Goal: Information Seeking & Learning: Check status

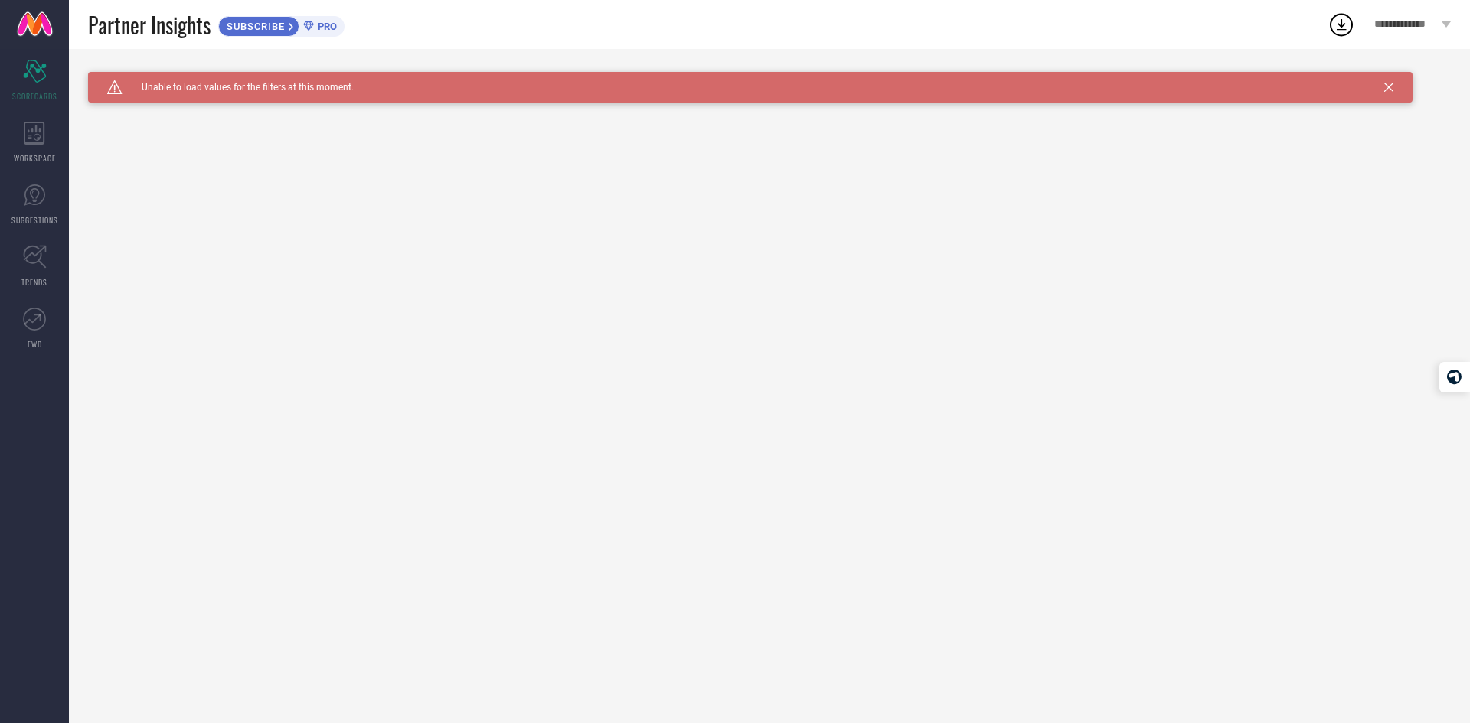
click at [324, 28] on span "PRO" at bounding box center [325, 26] width 23 height 11
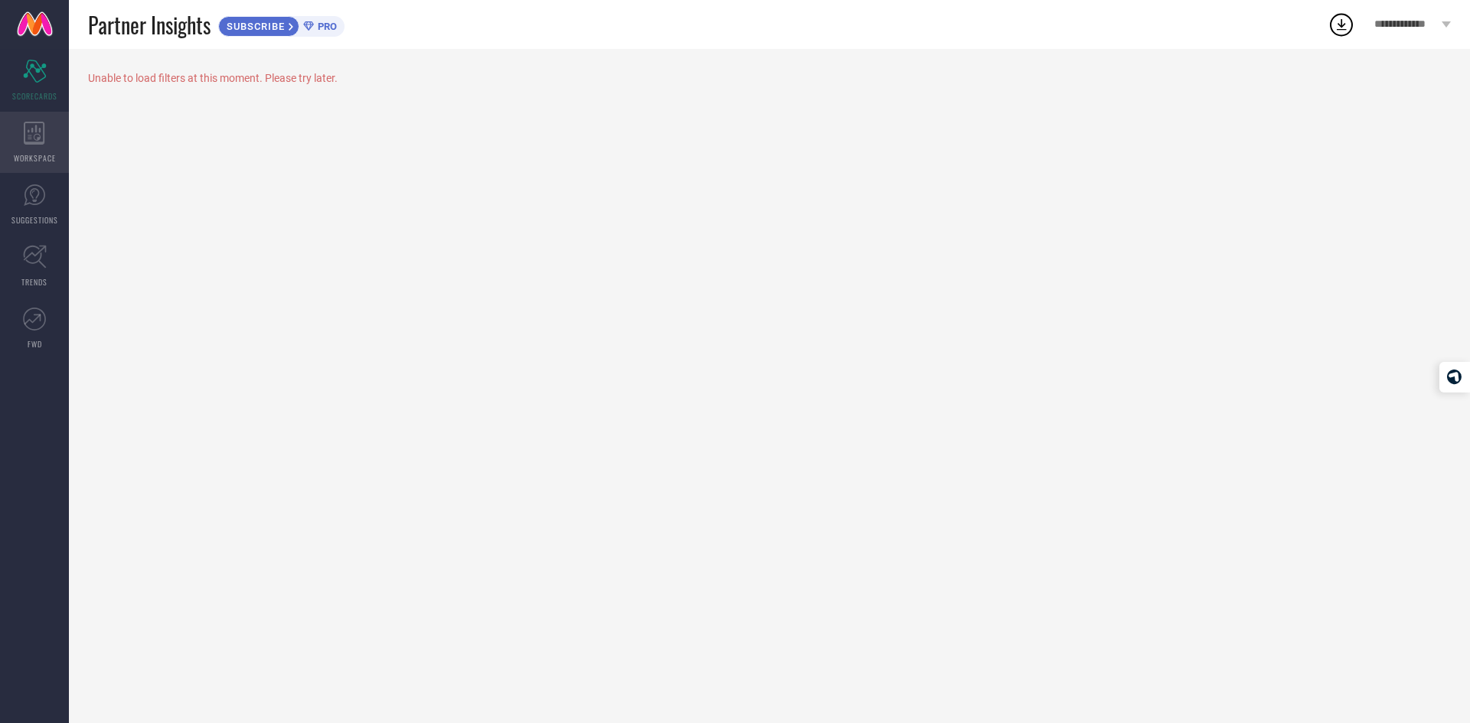
click at [35, 158] on span "WORKSPACE" at bounding box center [35, 157] width 42 height 11
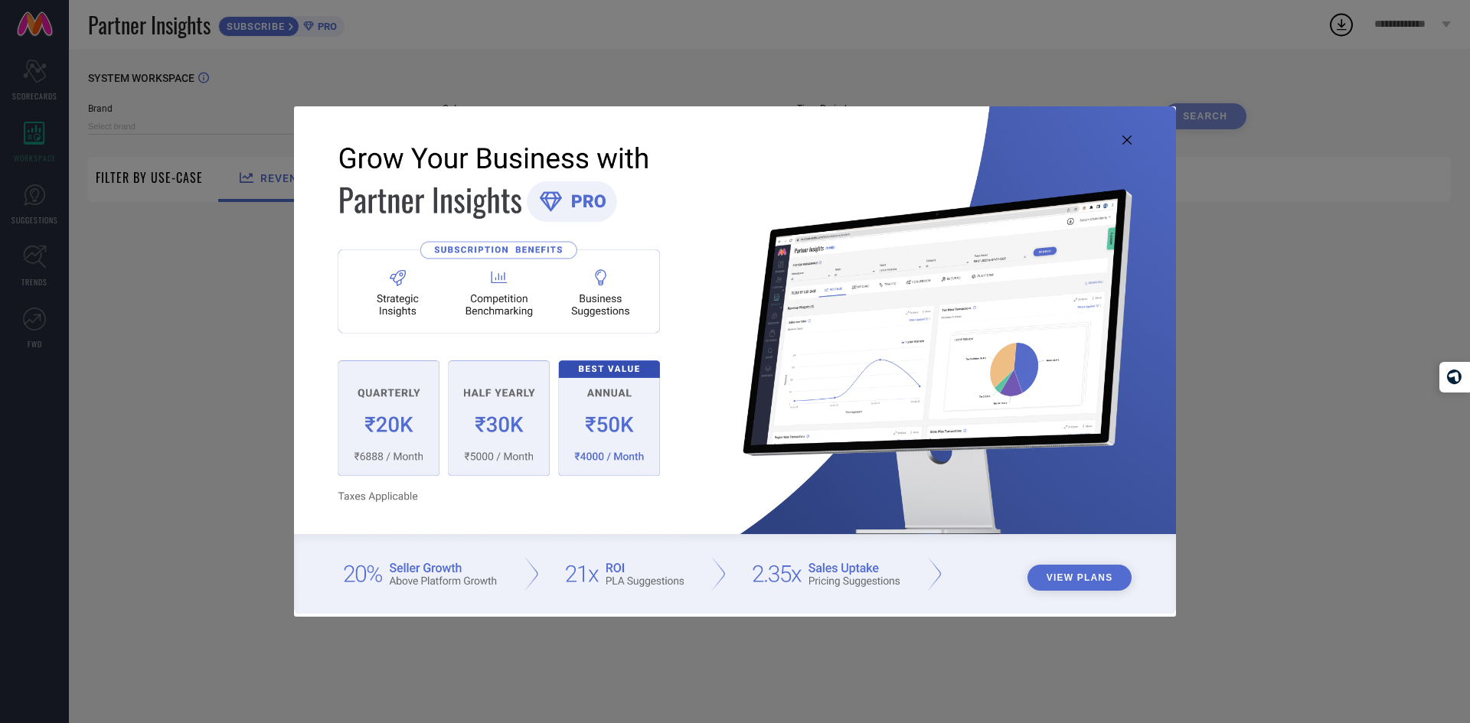
type input "1 STOP FASHION"
type input "All"
click at [1125, 143] on icon at bounding box center [1126, 139] width 9 height 9
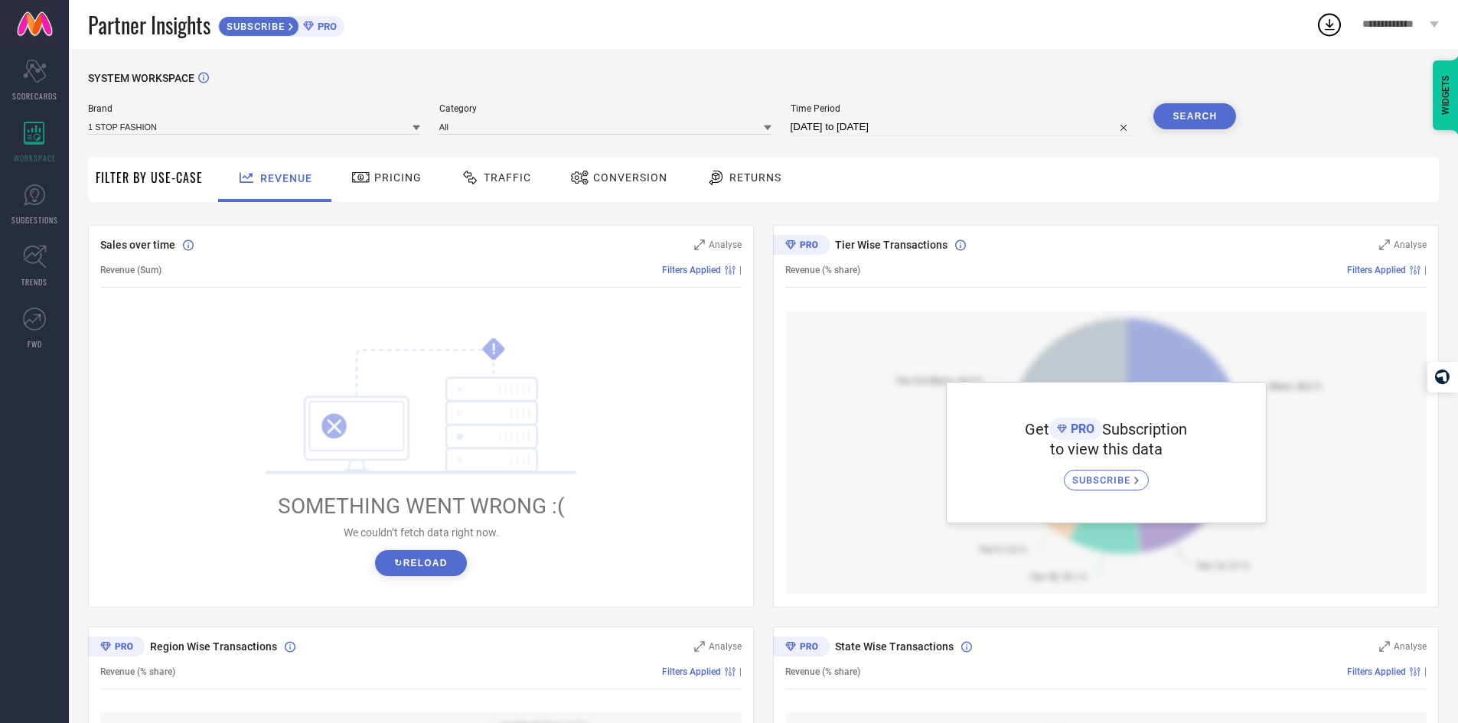
click at [427, 569] on button "↻ Reload" at bounding box center [420, 563] width 91 height 26
click at [995, 122] on input "[DATE] to [DATE]" at bounding box center [963, 127] width 344 height 18
select select "6"
select select "2025"
select select "7"
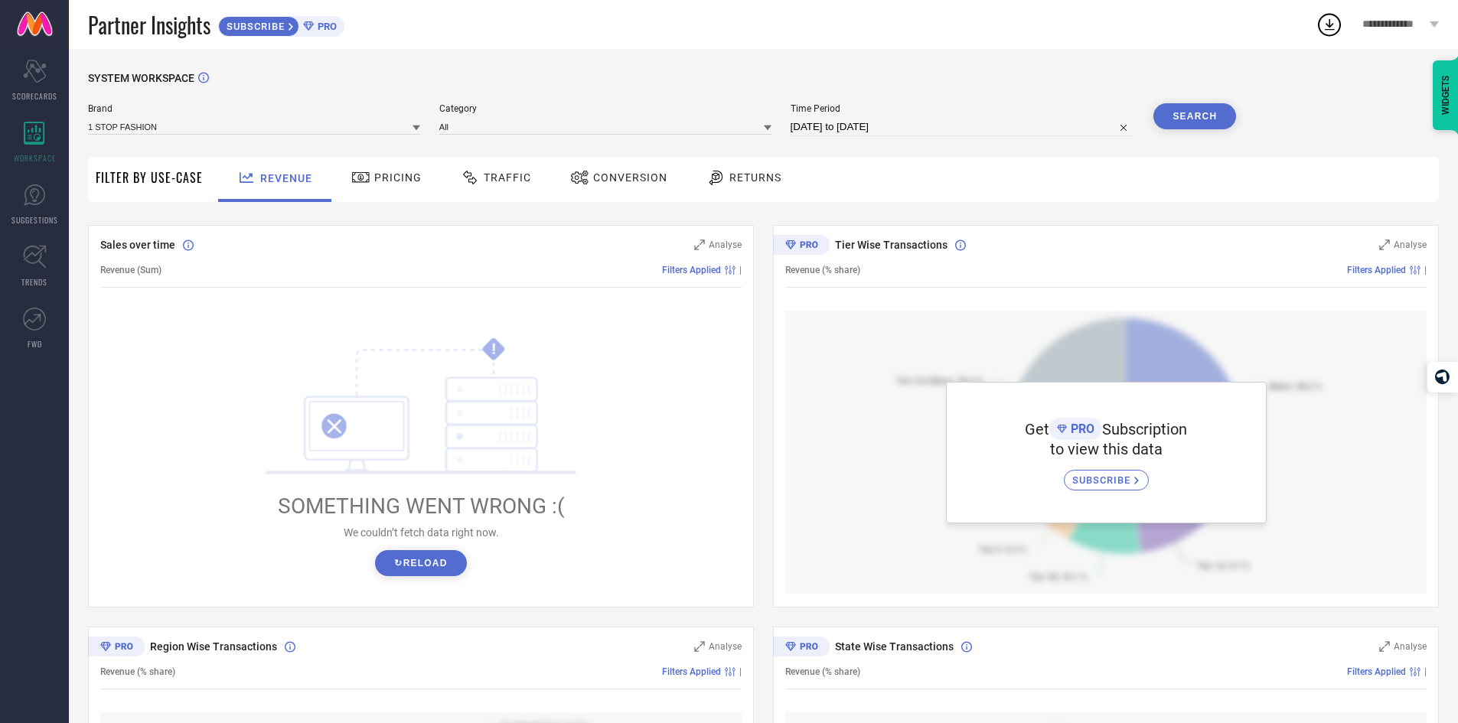
select select "2025"
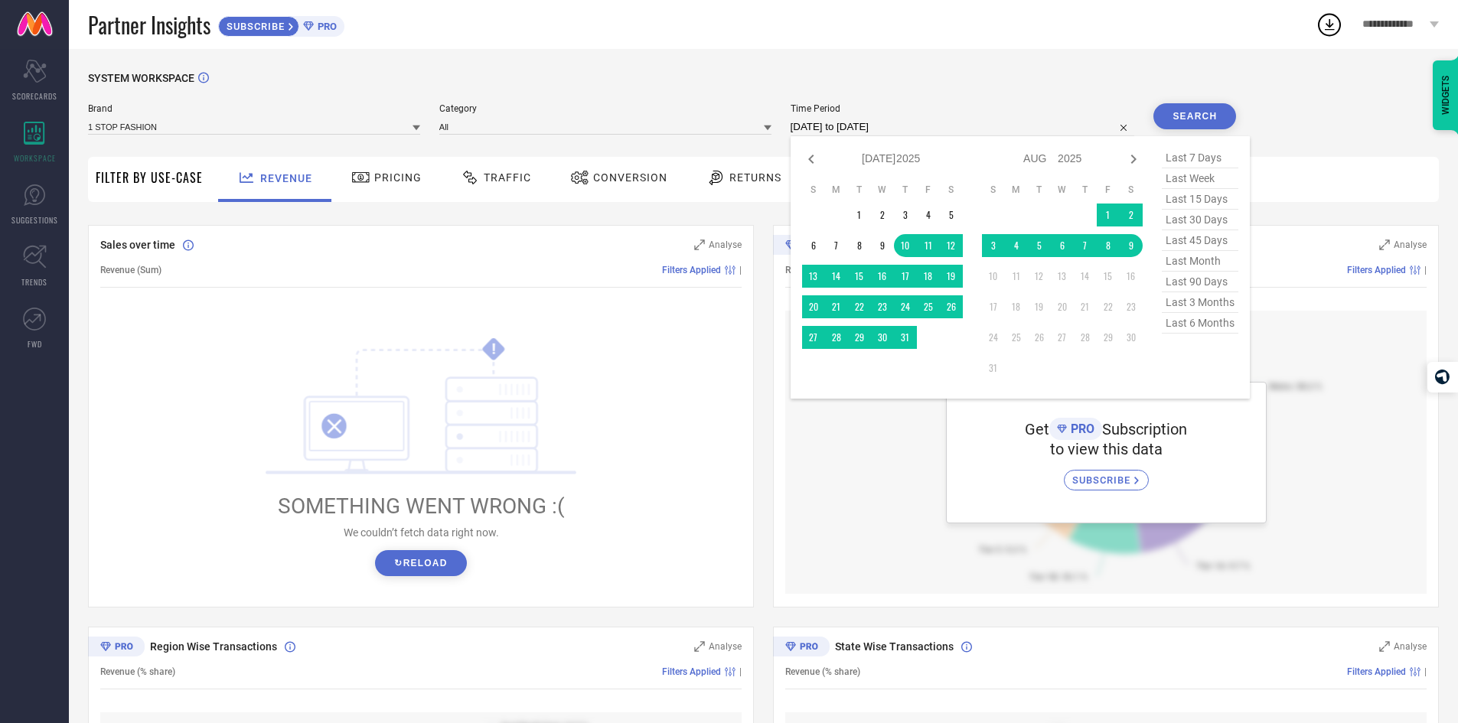
click at [1208, 162] on span "last 7 days" at bounding box center [1200, 158] width 77 height 21
type input "[DATE] to [DATE]"
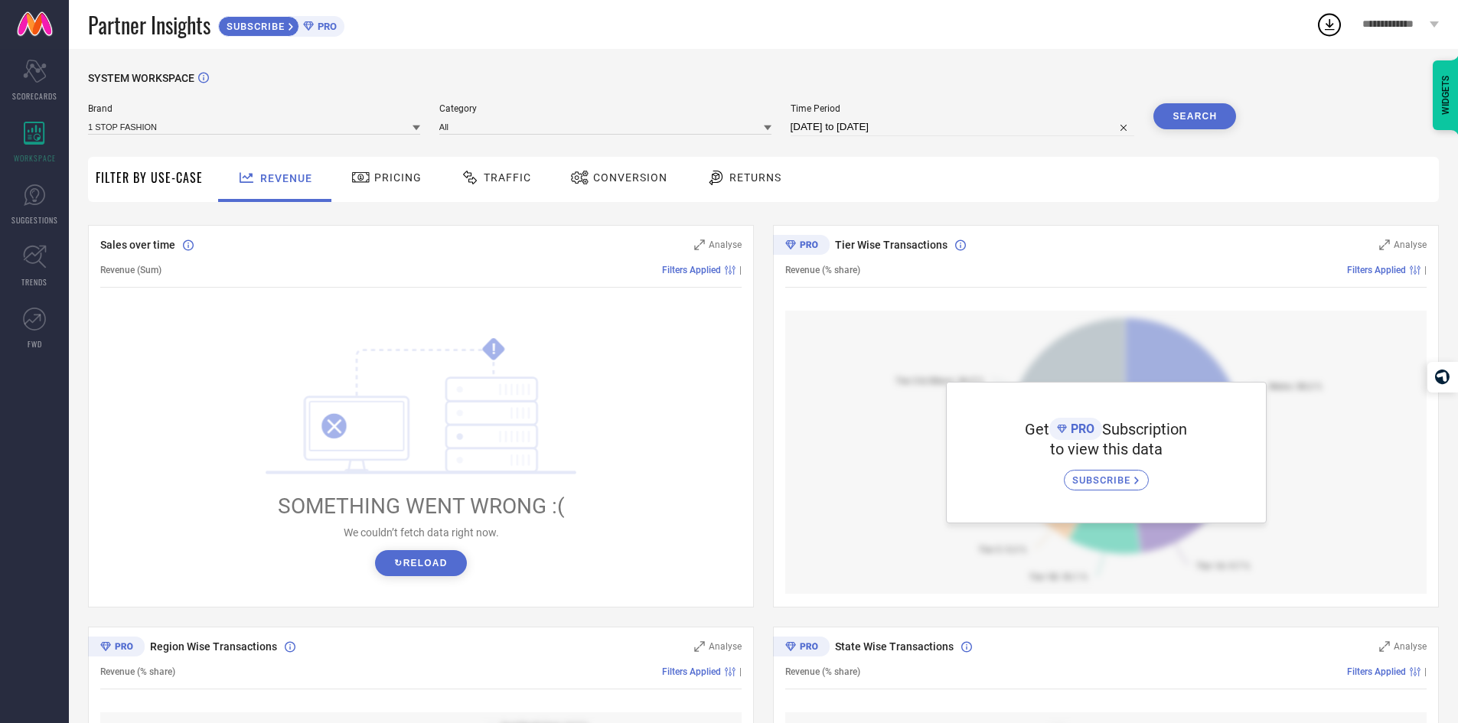
click at [438, 561] on button "↻ Reload" at bounding box center [420, 563] width 91 height 26
click at [33, 248] on icon at bounding box center [35, 257] width 24 height 24
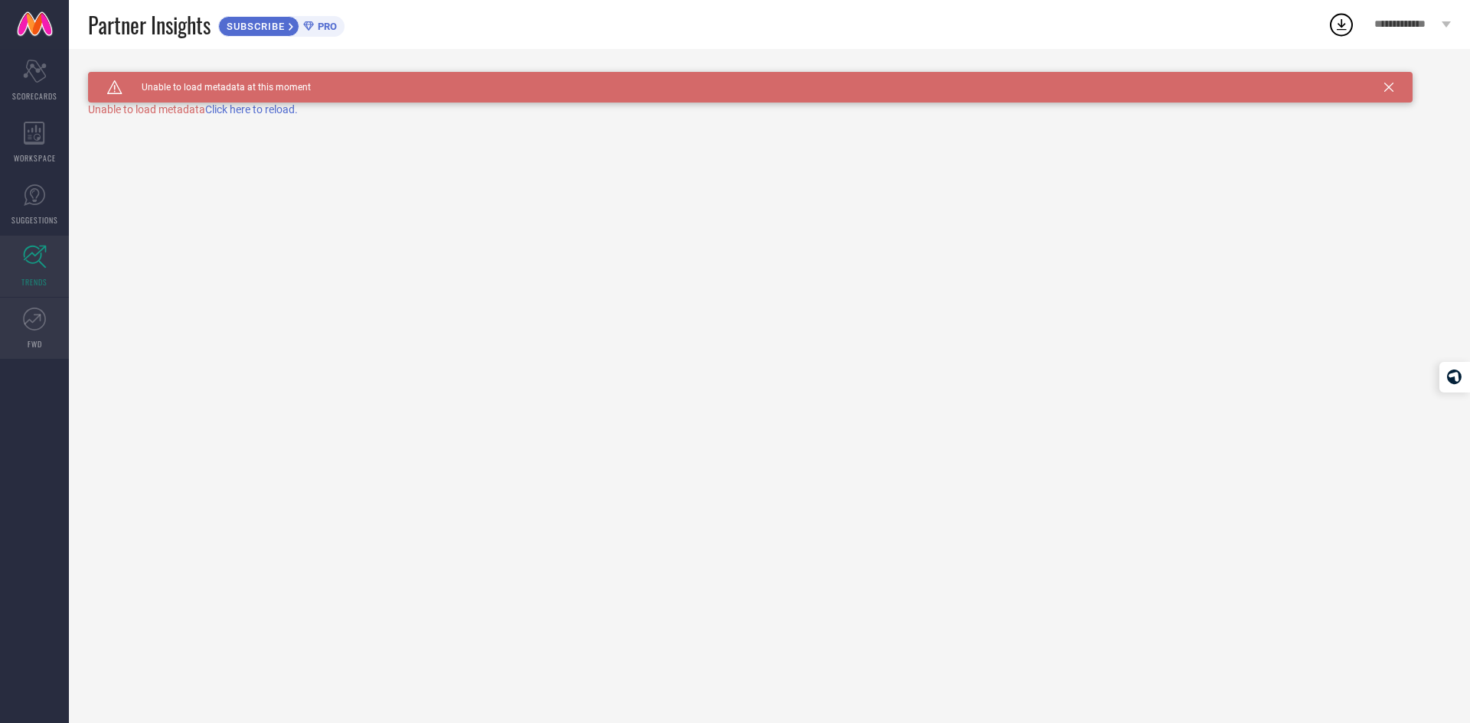
click at [33, 339] on span "FWD" at bounding box center [35, 343] width 15 height 11
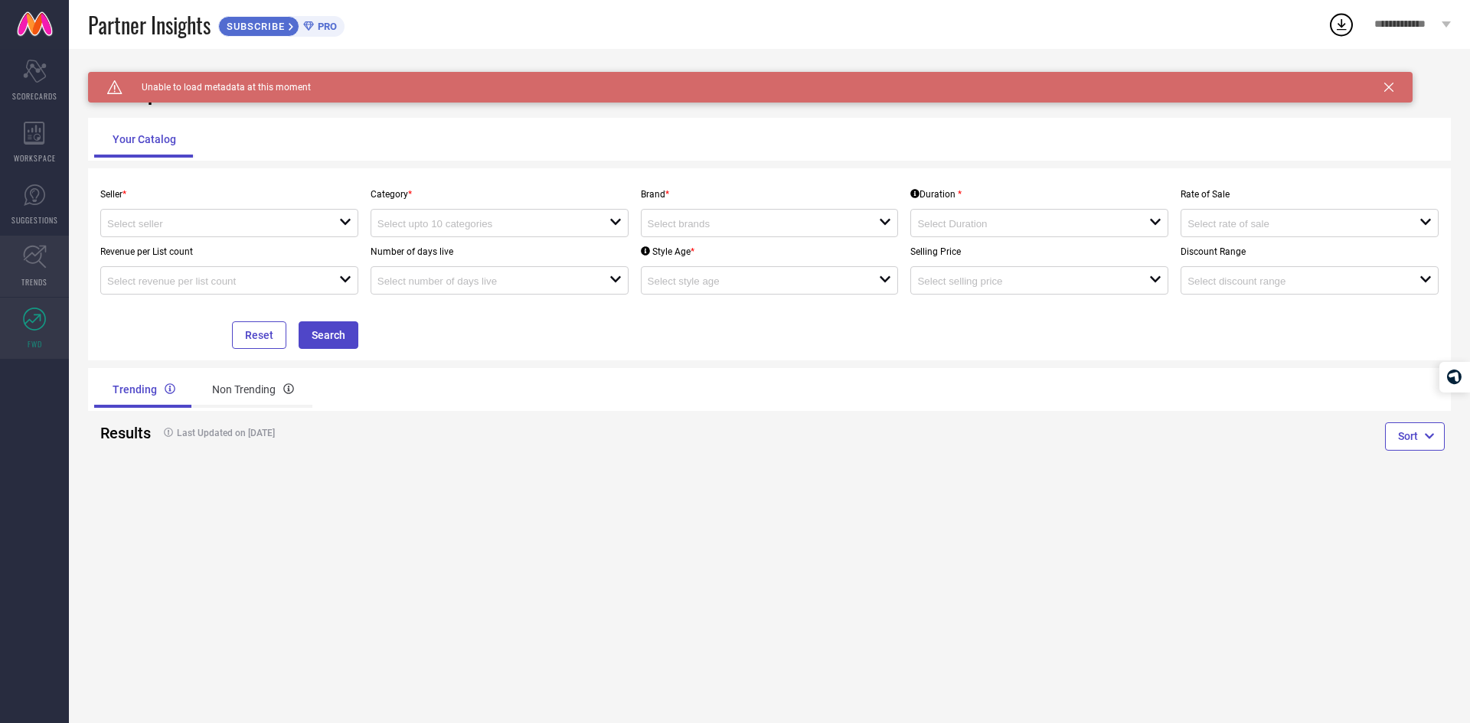
click at [35, 261] on icon at bounding box center [35, 257] width 24 height 24
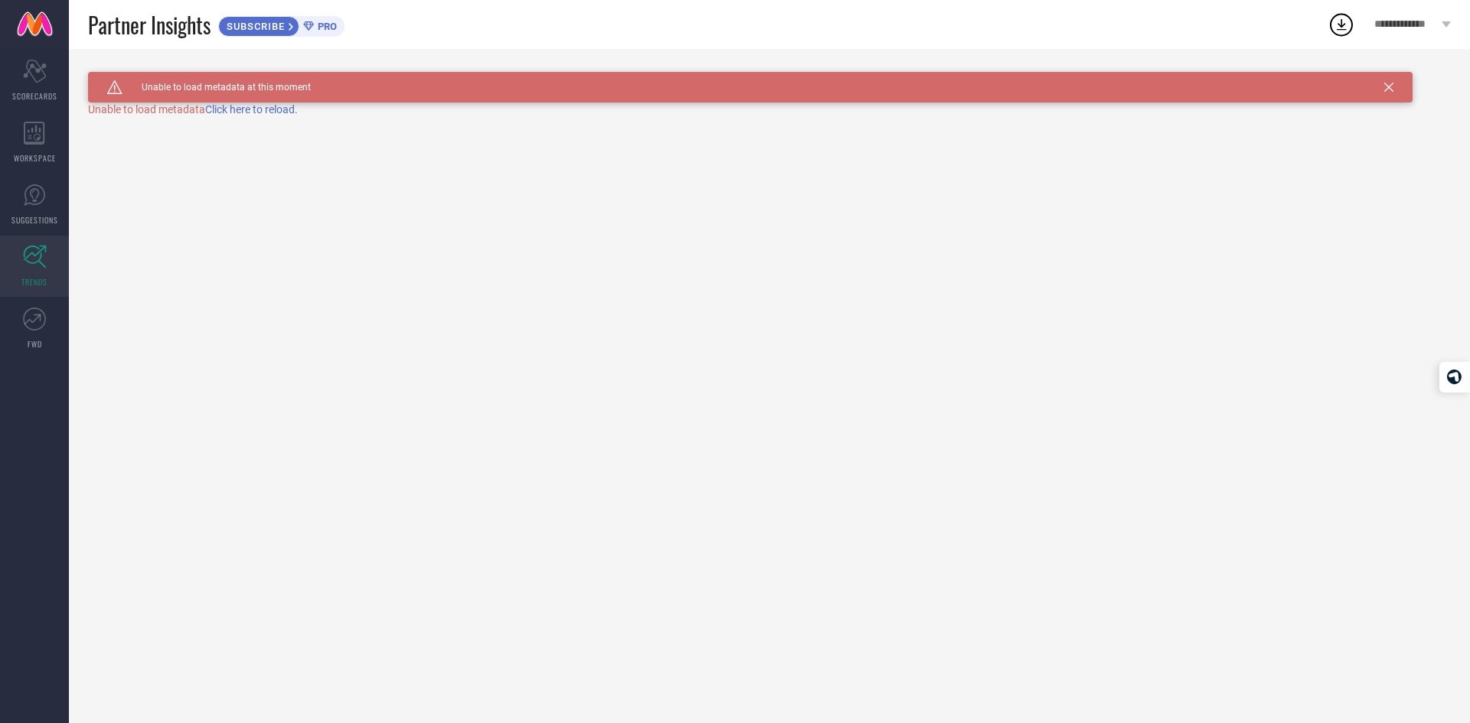
click at [253, 109] on span "Click here to reload." at bounding box center [251, 109] width 93 height 12
click at [44, 77] on icon at bounding box center [34, 71] width 23 height 23
